Goal: Check status: Check status

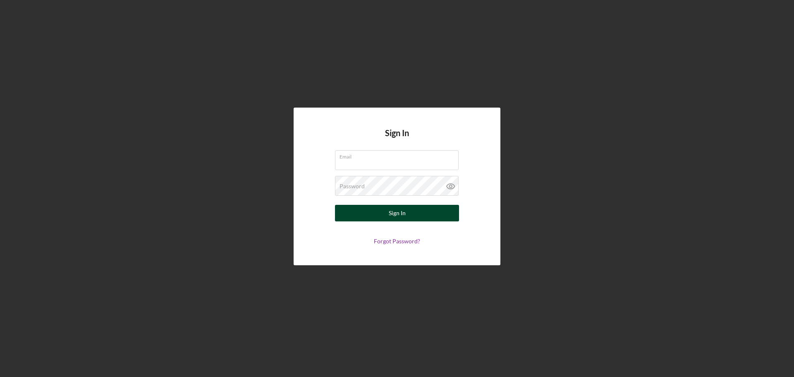
type input "[PERSON_NAME][EMAIL_ADDRESS][DOMAIN_NAME]"
click at [421, 208] on button "Sign In" at bounding box center [397, 213] width 124 height 17
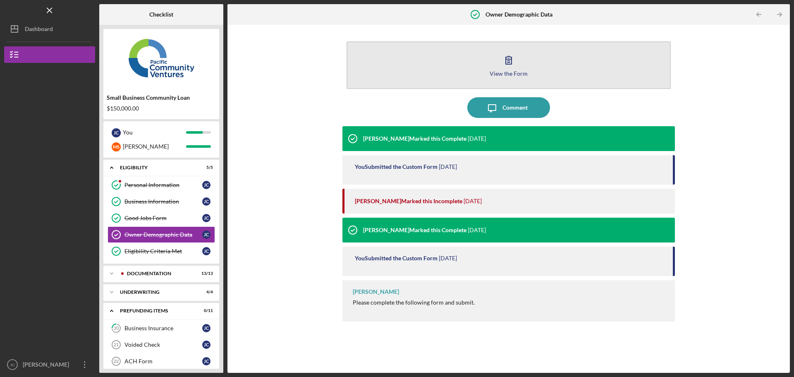
click at [505, 63] on icon "button" at bounding box center [508, 60] width 21 height 21
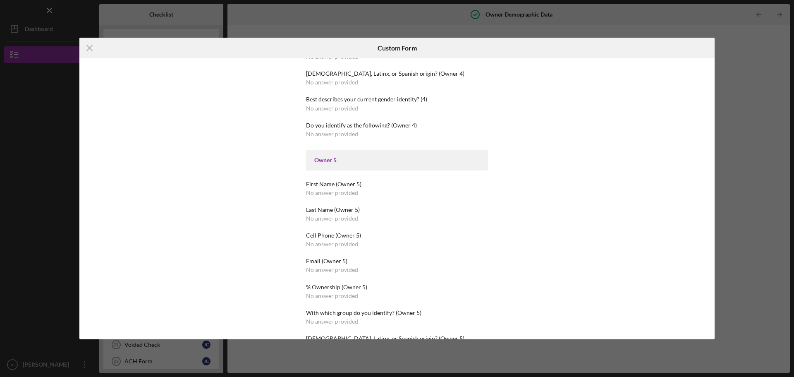
scroll to position [1278, 0]
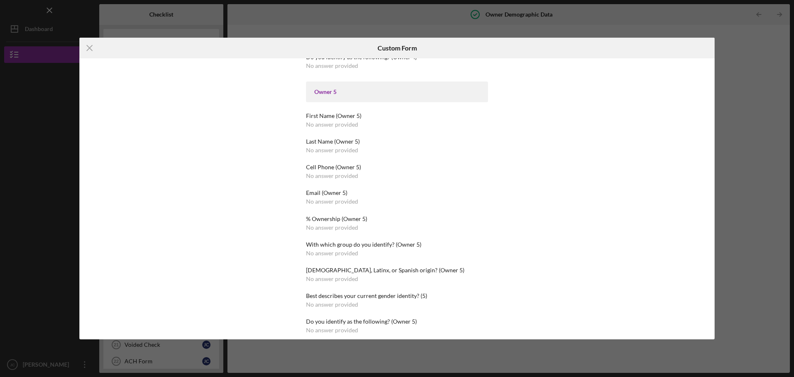
click at [746, 139] on div "Icon/Menu Close Custom Form This form is no longer editable because the checkli…" at bounding box center [397, 188] width 794 height 377
click at [762, 307] on div "Icon/Menu Close Custom Form This form is no longer editable because the checkli…" at bounding box center [397, 188] width 794 height 377
click at [90, 48] on line at bounding box center [89, 47] width 5 height 5
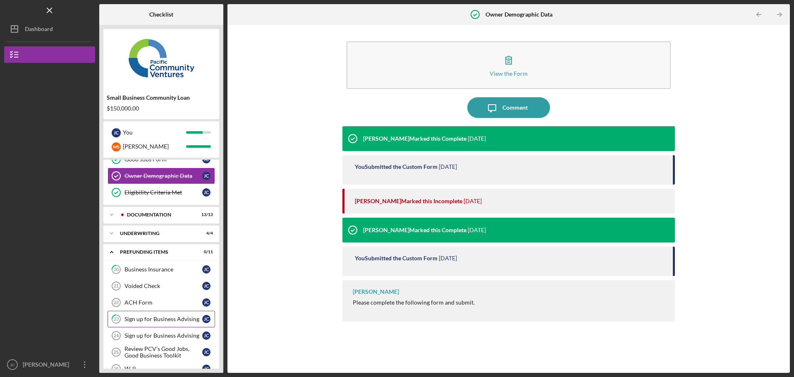
scroll to position [17, 0]
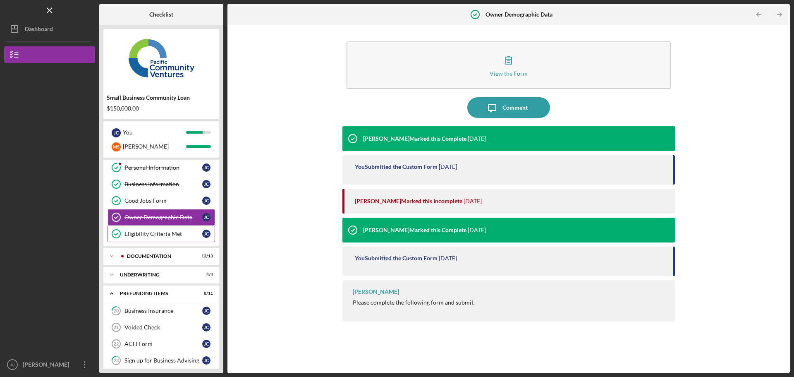
click at [148, 230] on link "Eligibility Criteria Met Eligibility Criteria Met [PERSON_NAME]" at bounding box center [160, 233] width 107 height 17
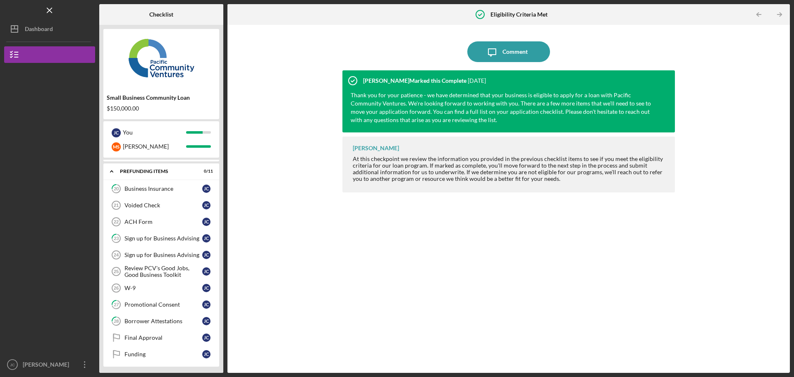
scroll to position [141, 0]
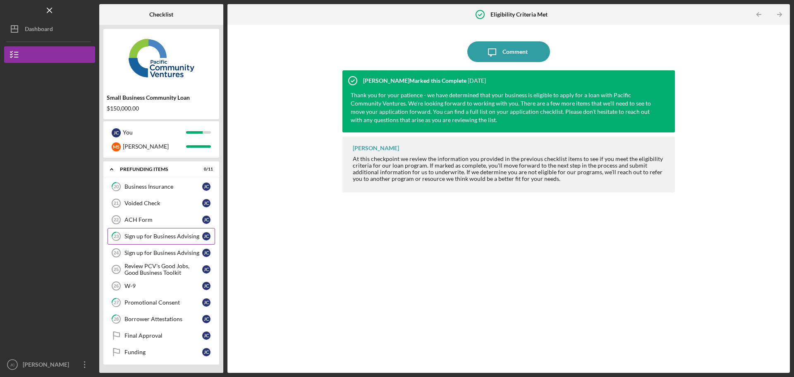
click at [165, 238] on div "Sign up for Business Advising" at bounding box center [163, 236] width 78 height 7
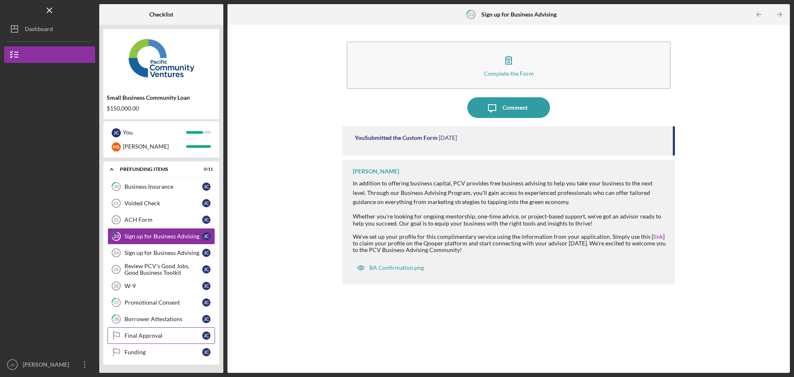
click at [149, 337] on div "Final Approval" at bounding box center [163, 335] width 78 height 7
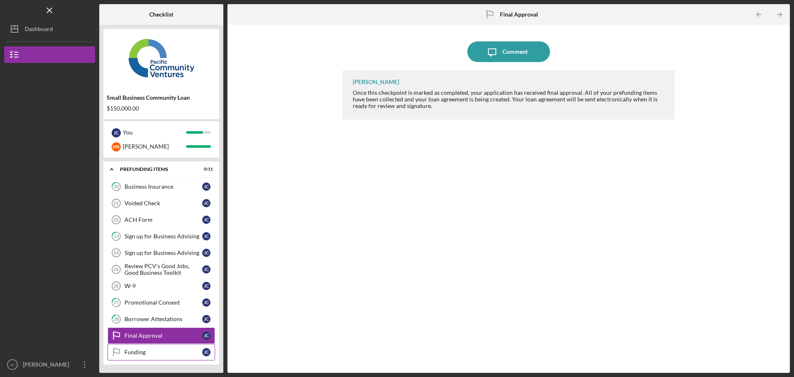
click at [137, 352] on div "Funding" at bounding box center [163, 352] width 78 height 7
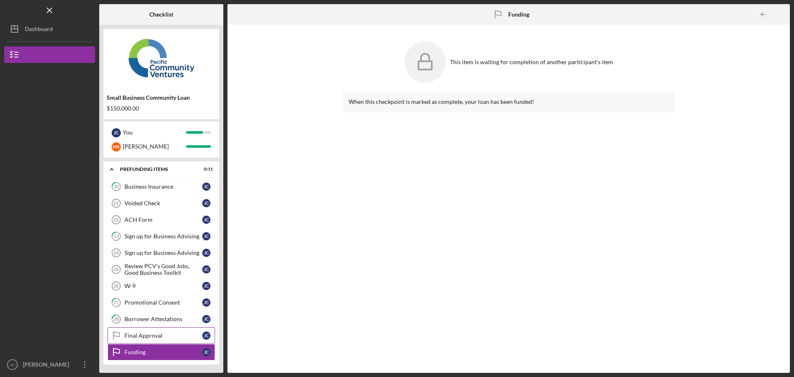
click at [147, 335] on div "Final Approval" at bounding box center [163, 335] width 78 height 7
